Goal: Information Seeking & Learning: Learn about a topic

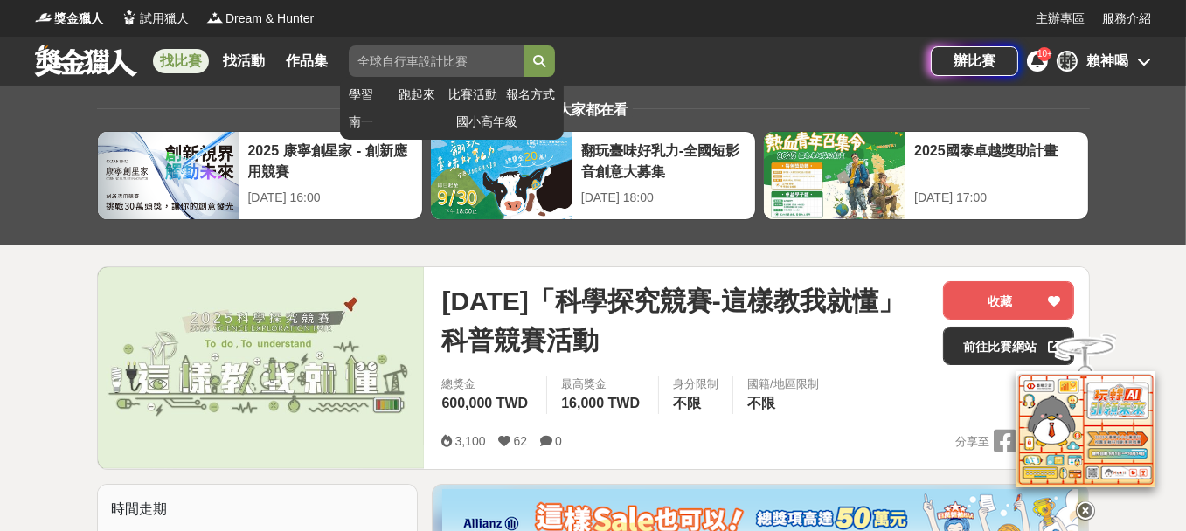
click at [442, 64] on input "search" at bounding box center [436, 60] width 175 height 31
type input "科"
click at [524, 45] on button "submit" at bounding box center [539, 60] width 31 height 31
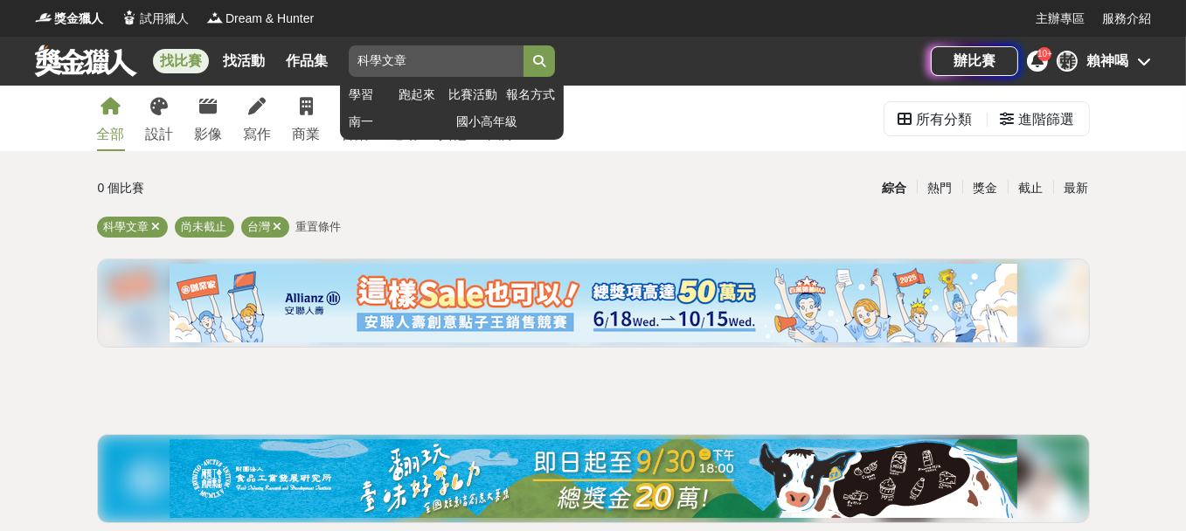
click at [384, 68] on input "科學文章" at bounding box center [436, 60] width 175 height 31
type input "科普文章"
click at [524, 45] on button "submit" at bounding box center [539, 60] width 31 height 31
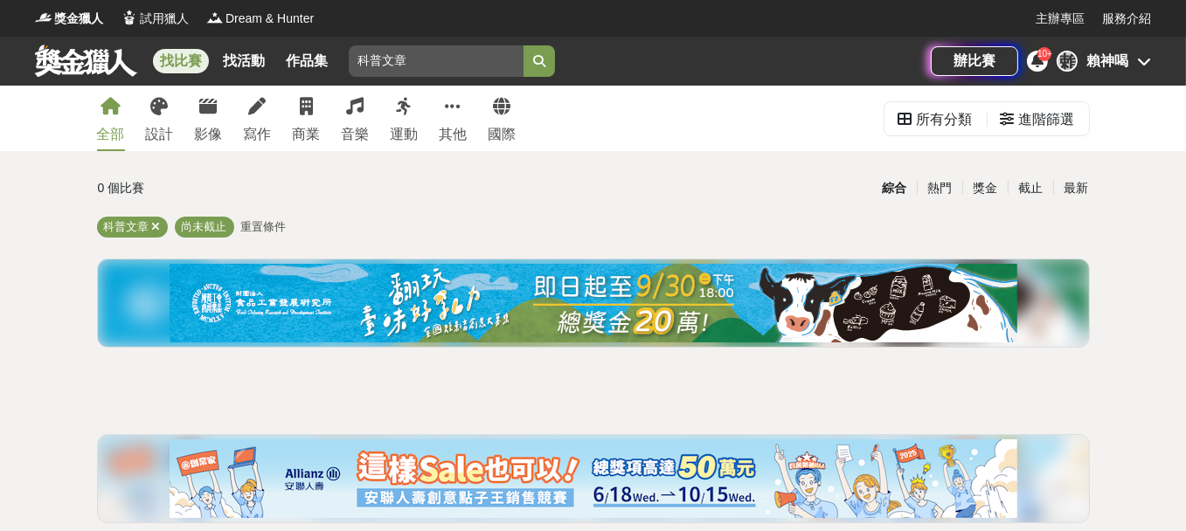
click at [74, 66] on link at bounding box center [86, 60] width 106 height 33
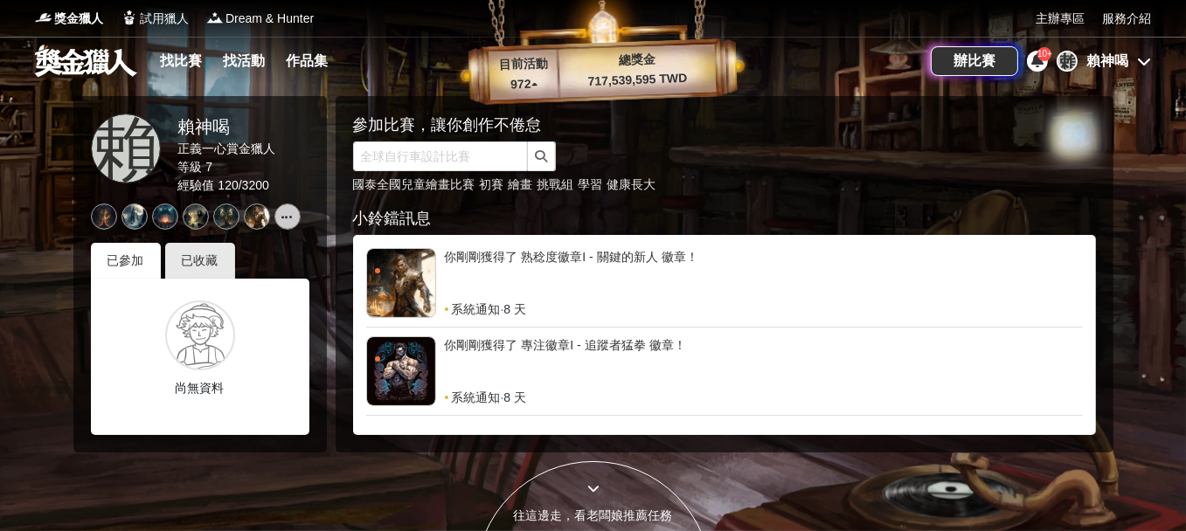
click at [1133, 65] on div "[PERSON_NAME]神喝" at bounding box center [1104, 61] width 94 height 21
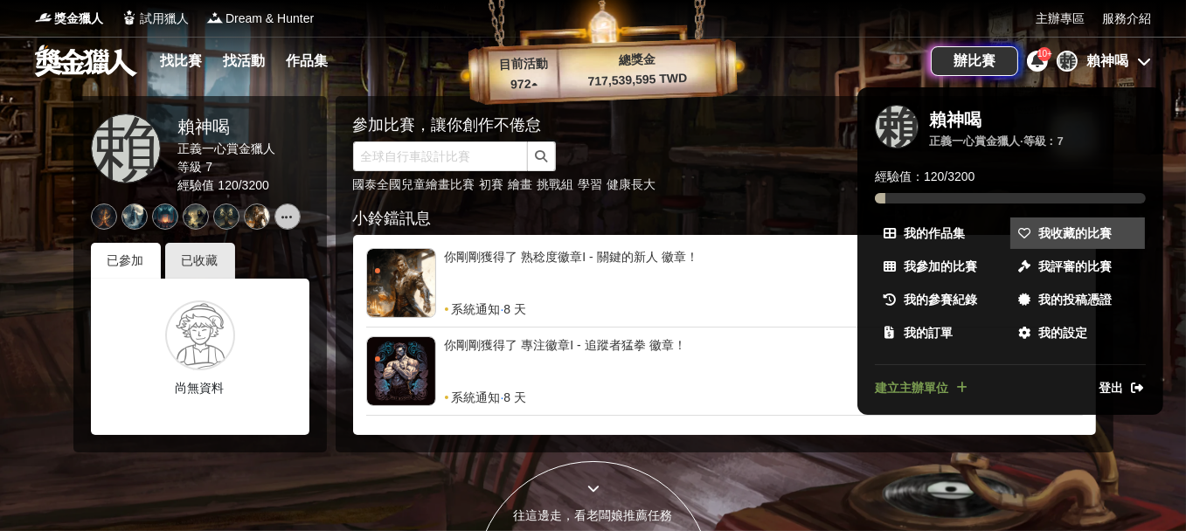
click at [1046, 235] on span "我收藏的比賽" at bounding box center [1075, 234] width 73 height 18
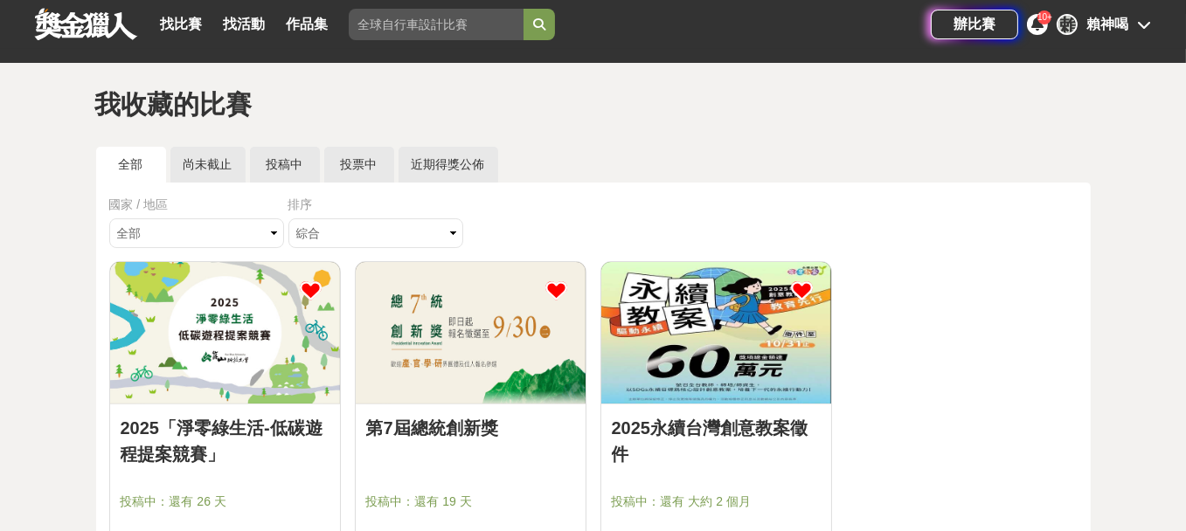
scroll to position [20, 0]
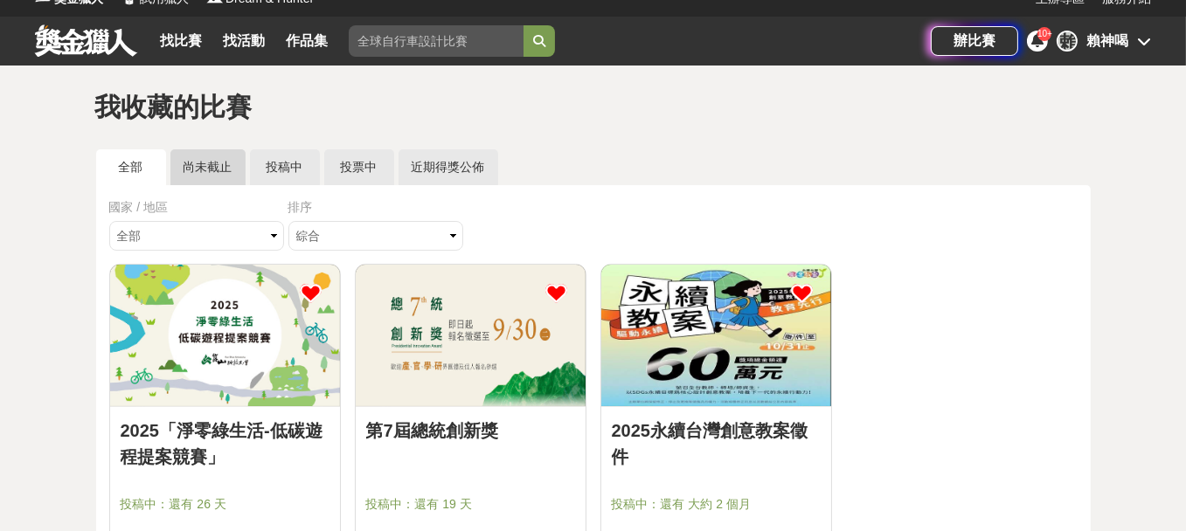
click at [210, 163] on link "尚未截止" at bounding box center [207, 167] width 75 height 36
click at [108, 38] on link at bounding box center [86, 40] width 106 height 33
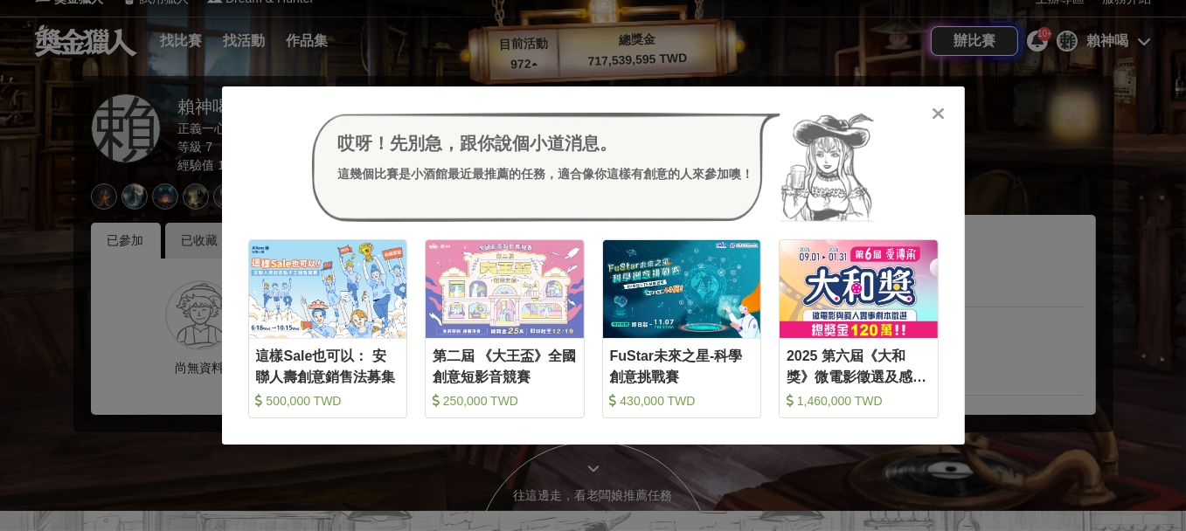
click at [938, 115] on icon at bounding box center [938, 113] width 13 height 17
